Goal: Transaction & Acquisition: Subscribe to service/newsletter

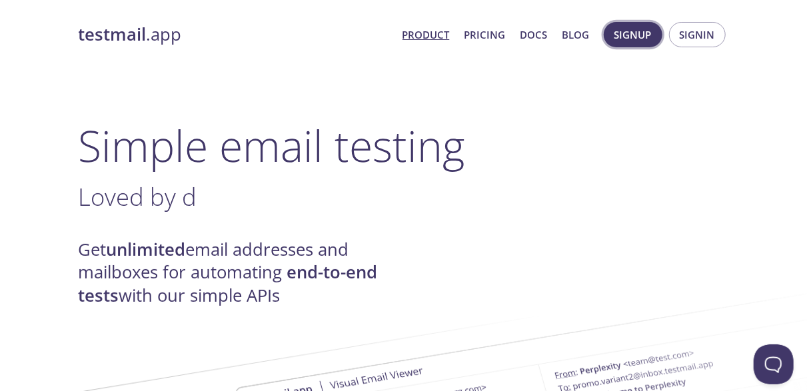
click at [623, 37] on span "Signup" at bounding box center [633, 34] width 37 height 17
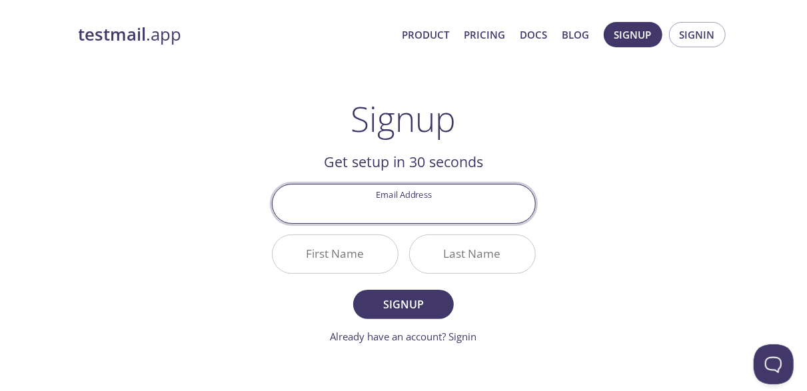
type input "[EMAIL_ADDRESS][DOMAIN_NAME]"
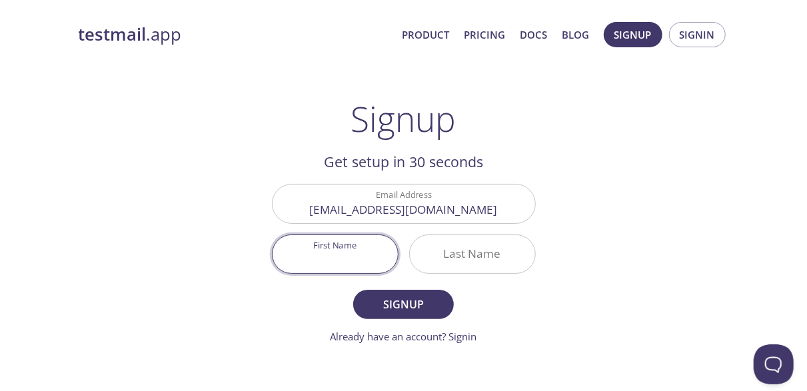
click at [355, 247] on input "First Name" at bounding box center [335, 254] width 125 height 38
type input "Moviz"
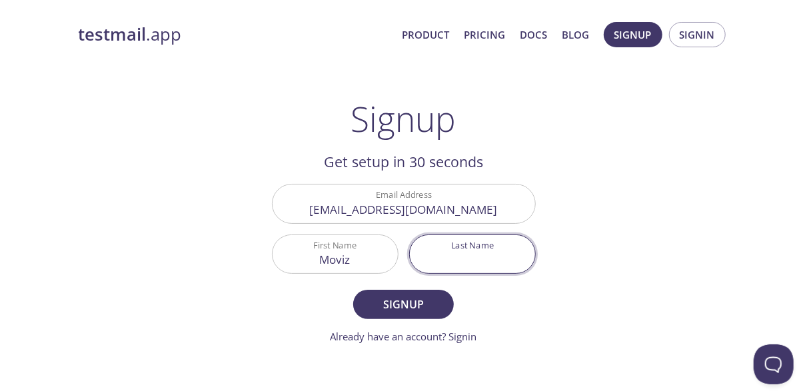
click at [458, 249] on input "Last Name" at bounding box center [472, 254] width 125 height 38
type input "[PERSON_NAME]"
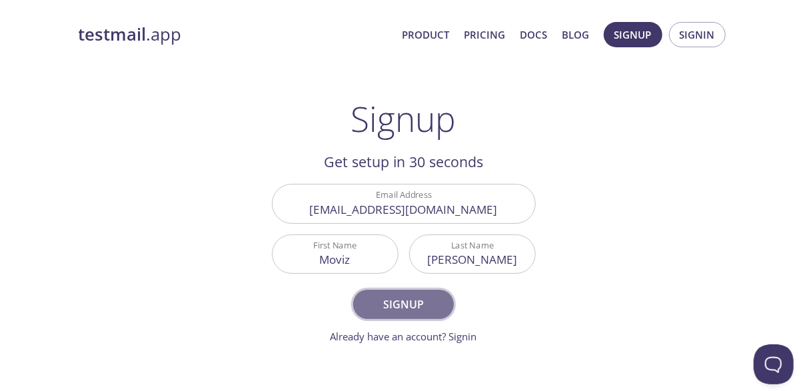
click at [417, 312] on span "Signup" at bounding box center [403, 304] width 71 height 19
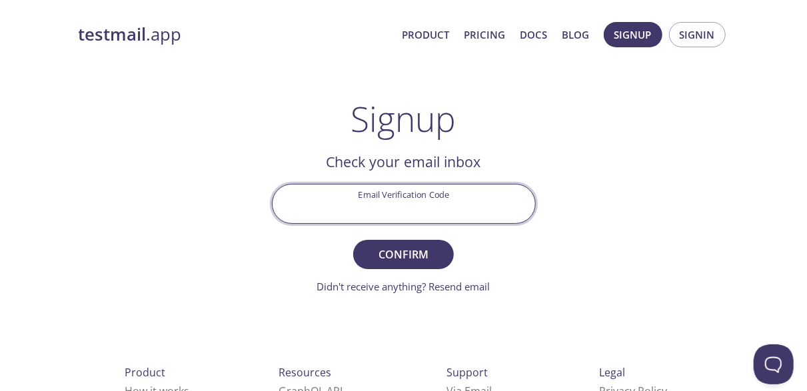
click at [385, 221] on input "Email Verification Code" at bounding box center [404, 204] width 263 height 38
type input "HFWW58Z"
click at [353, 240] on button "Confirm" at bounding box center [403, 254] width 100 height 29
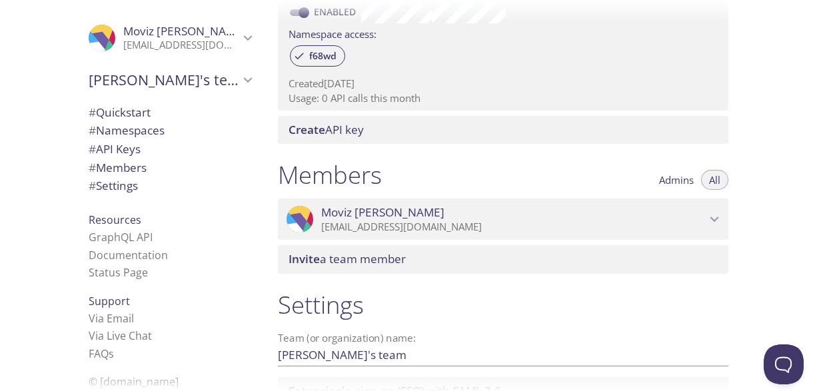
scroll to position [556, 0]
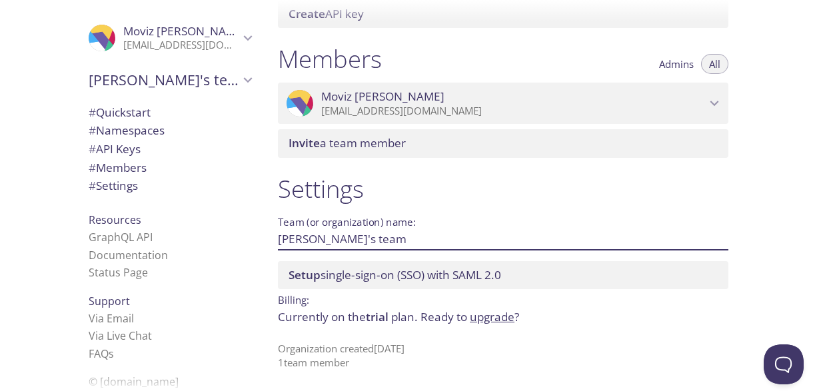
click at [499, 247] on input "[PERSON_NAME]'s team" at bounding box center [482, 239] width 408 height 22
click at [529, 208] on div "Settings Team (or organization) name: [PERSON_NAME]'s team Save Setup single-si…" at bounding box center [503, 272] width 472 height 213
click at [591, 343] on p "Organization created [DATE] 1 team member" at bounding box center [503, 356] width 451 height 29
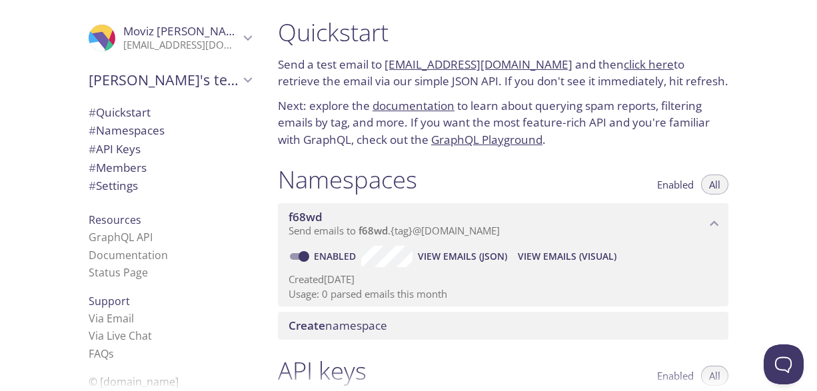
scroll to position [0, 0]
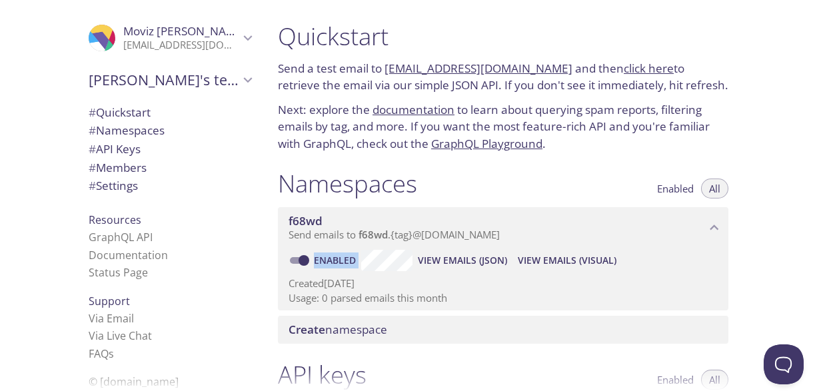
drag, startPoint x: 753, startPoint y: 250, endPoint x: 817, endPoint y: 289, distance: 75.1
click at [807, 289] on html ".cls-1 { fill: #6d5ca8; } .cls-2 { fill: #3fc191; } .cls-3 { fill: #3b4752; } .…" at bounding box center [408, 195] width 817 height 391
